Goal: Task Accomplishment & Management: Use online tool/utility

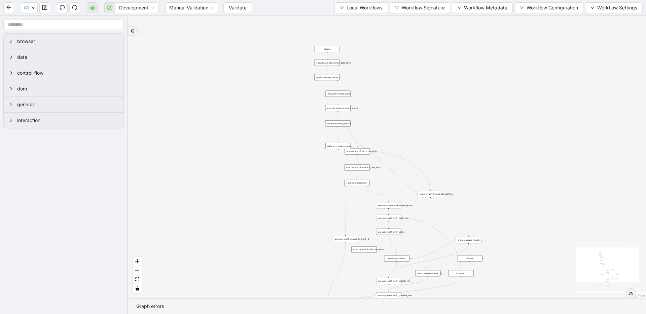
drag, startPoint x: 236, startPoint y: 72, endPoint x: 185, endPoint y: 174, distance: 114.0
click at [185, 174] on div "trigger loop_data:provider_data execute_workflow:retool_data_fetch execute_work…" at bounding box center [387, 157] width 518 height 283
drag, startPoint x: 185, startPoint y: 174, endPoint x: 194, endPoint y: 143, distance: 31.9
click at [194, 143] on div "trigger loop_data:provider_data execute_workflow:retool_data_fetch execute_work…" at bounding box center [387, 157] width 518 height 283
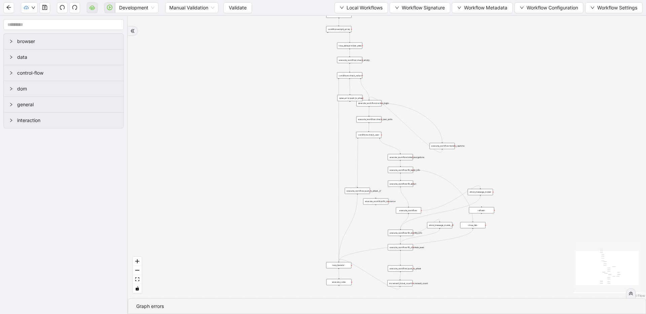
drag, startPoint x: 196, startPoint y: 139, endPoint x: 198, endPoint y: 109, distance: 29.3
click at [198, 108] on div "trigger loop_data:provider_data execute_workflow:retool_data_fetch execute_work…" at bounding box center [387, 157] width 518 height 283
drag, startPoint x: 270, startPoint y: 91, endPoint x: 256, endPoint y: 117, distance: 29.8
click at [256, 117] on div "trigger loop_data:provider_data execute_workflow:retool_data_fetch execute_work…" at bounding box center [387, 157] width 518 height 283
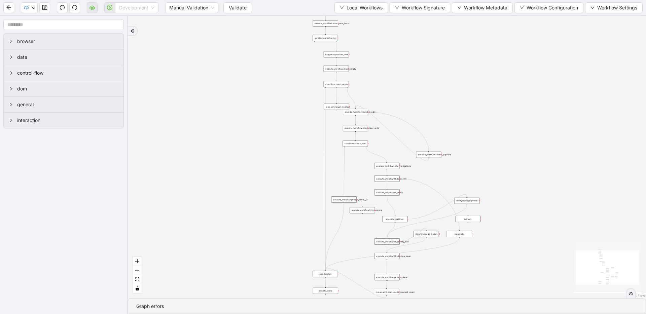
click at [150, 12] on span "Development" at bounding box center [136, 8] width 35 height 10
click at [138, 32] on div "Production" at bounding box center [136, 31] width 33 height 7
click at [242, 8] on button "Validate" at bounding box center [232, 7] width 29 height 11
click at [108, 9] on icon "play-circle" at bounding box center [109, 7] width 5 height 5
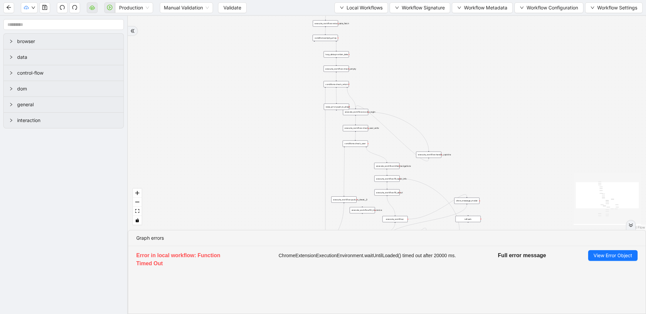
drag, startPoint x: 344, startPoint y: 47, endPoint x: 318, endPoint y: 42, distance: 26.7
click at [318, 42] on div "trigger loop_data:provider_data execute_workflow:retool_data_fetch execute_work…" at bounding box center [387, 123] width 518 height 214
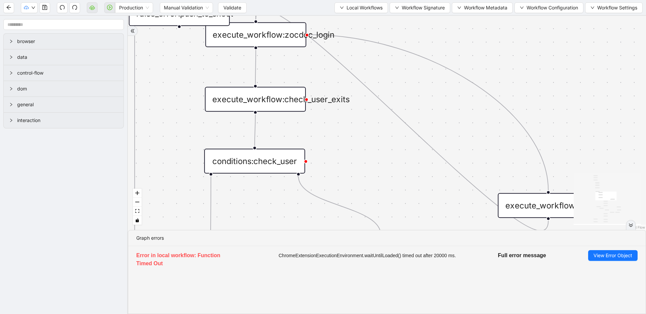
drag, startPoint x: 306, startPoint y: 131, endPoint x: 348, endPoint y: 144, distance: 43.6
click at [348, 144] on div "trigger loop_data:provider_data execute_workflow:retool_data_fetch execute_work…" at bounding box center [387, 123] width 518 height 214
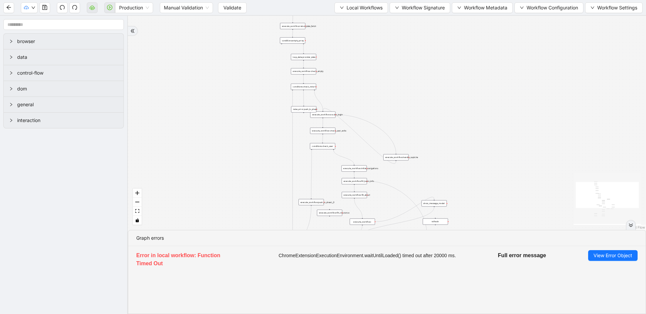
drag, startPoint x: 507, startPoint y: 127, endPoint x: 433, endPoint y: 77, distance: 89.8
click at [433, 77] on div "trigger loop_data:provider_data execute_workflow:retool_data_fetch execute_work…" at bounding box center [387, 123] width 518 height 214
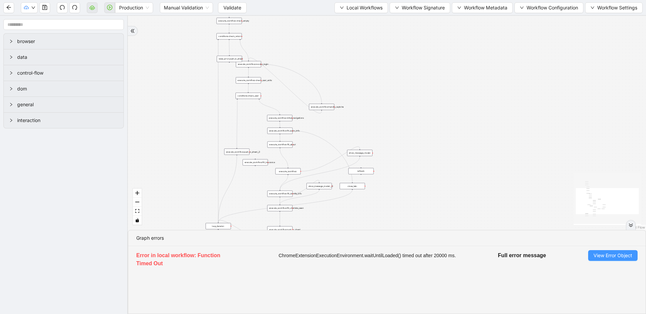
click at [615, 256] on span "View Error Object" at bounding box center [612, 255] width 39 height 7
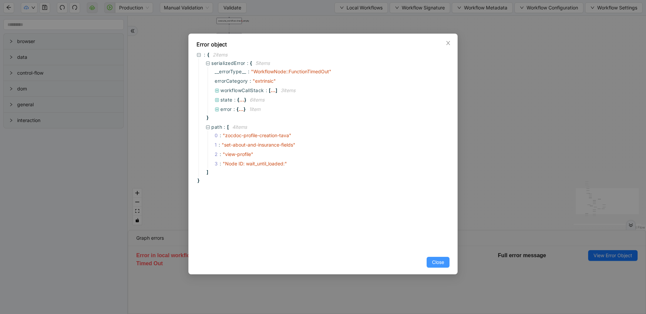
click at [437, 263] on span "Close" at bounding box center [438, 262] width 12 height 7
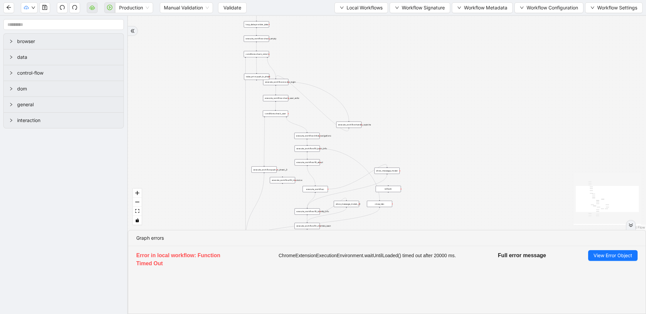
drag, startPoint x: 390, startPoint y: 134, endPoint x: 306, endPoint y: 114, distance: 86.8
click at [425, 154] on div "trigger loop_data:provider_data execute_workflow:retool_data_fetch execute_work…" at bounding box center [387, 123] width 518 height 214
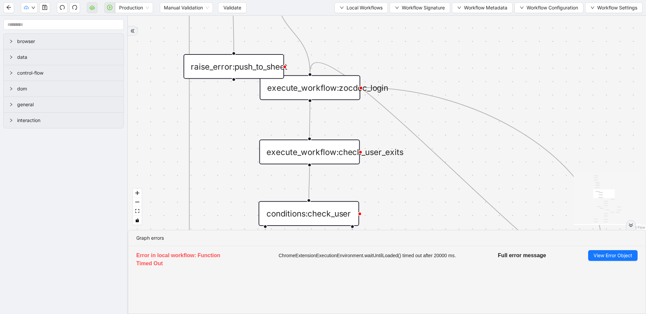
drag, startPoint x: 421, startPoint y: 44, endPoint x: 299, endPoint y: 38, distance: 122.6
click at [299, 37] on div "trigger loop_data:provider_data execute_workflow:retool_data_fetch execute_work…" at bounding box center [387, 123] width 518 height 214
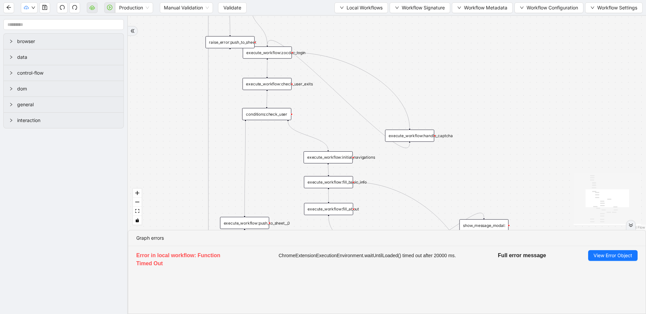
drag, startPoint x: 516, startPoint y: 160, endPoint x: 516, endPoint y: 119, distance: 40.7
click at [516, 119] on div "trigger loop_data:provider_data execute_workflow:retool_data_fetch execute_work…" at bounding box center [387, 123] width 518 height 214
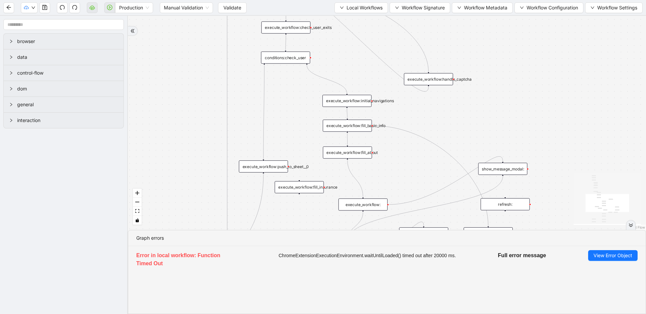
drag, startPoint x: 379, startPoint y: 186, endPoint x: 398, endPoint y: 150, distance: 40.5
click at [398, 150] on div "trigger loop_data:provider_data execute_workflow:retool_data_fetch execute_work…" at bounding box center [387, 123] width 518 height 214
drag, startPoint x: 445, startPoint y: 117, endPoint x: 442, endPoint y: 126, distance: 9.5
click at [442, 126] on div "trigger loop_data:provider_data execute_workflow:retool_data_fetch execute_work…" at bounding box center [387, 123] width 518 height 214
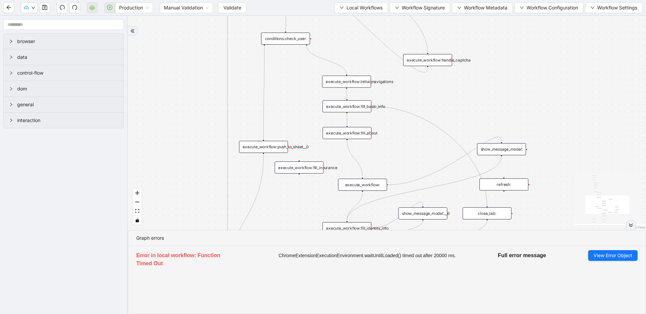
drag, startPoint x: 450, startPoint y: 117, endPoint x: 450, endPoint y: 100, distance: 16.8
click at [450, 100] on div "trigger loop_data:provider_data execute_workflow:retool_data_fetch execute_work…" at bounding box center [387, 123] width 518 height 214
